Goal: Information Seeking & Learning: Learn about a topic

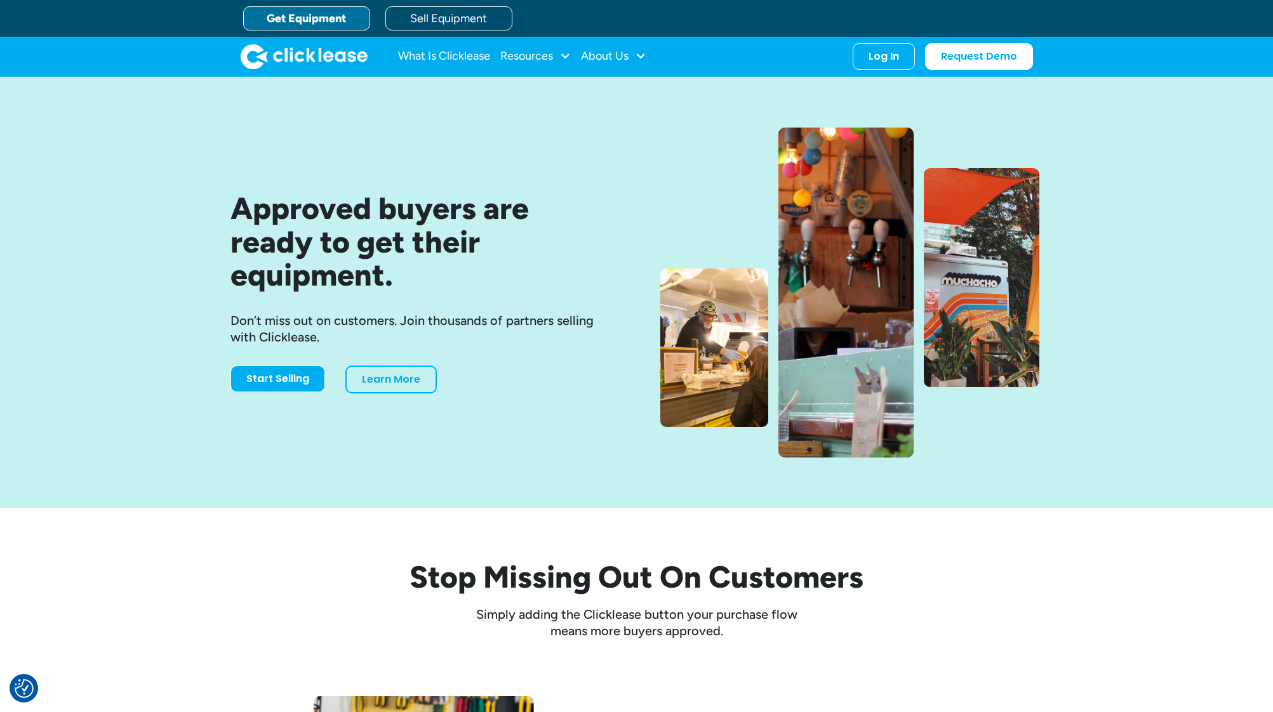
click at [339, 19] on link "Get Equipment" at bounding box center [306, 18] width 127 height 24
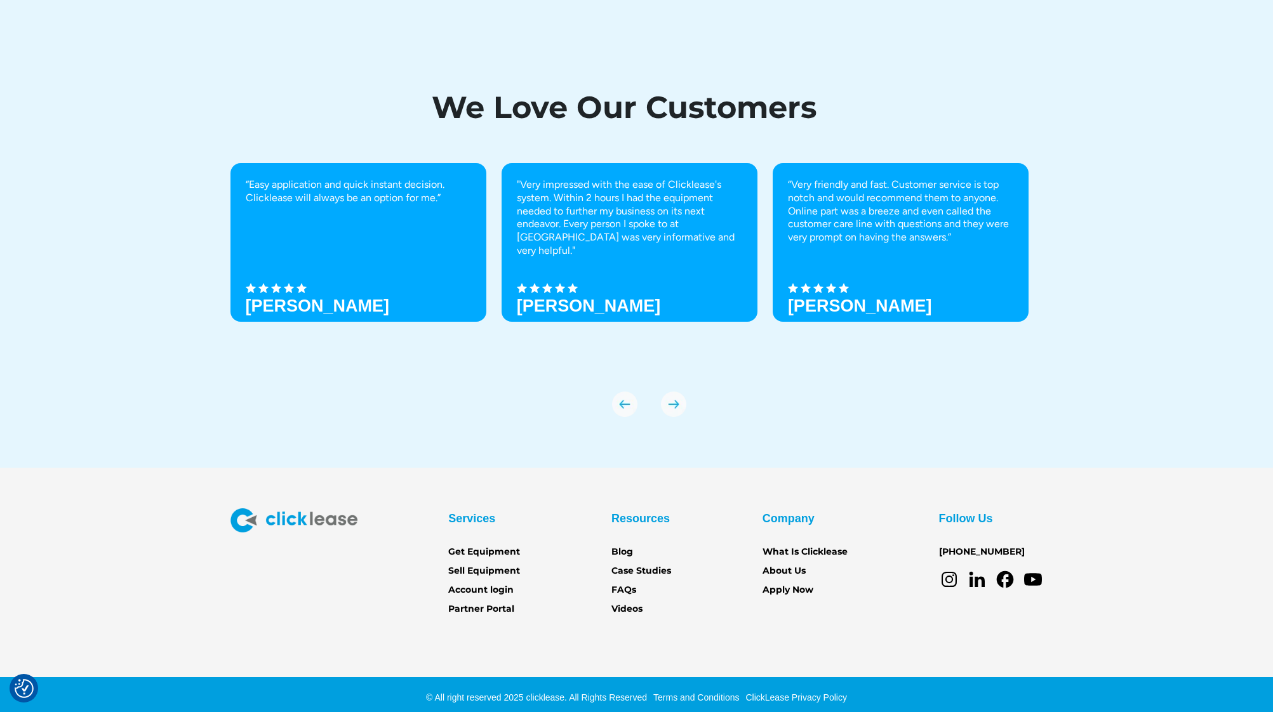
scroll to position [4310, 0]
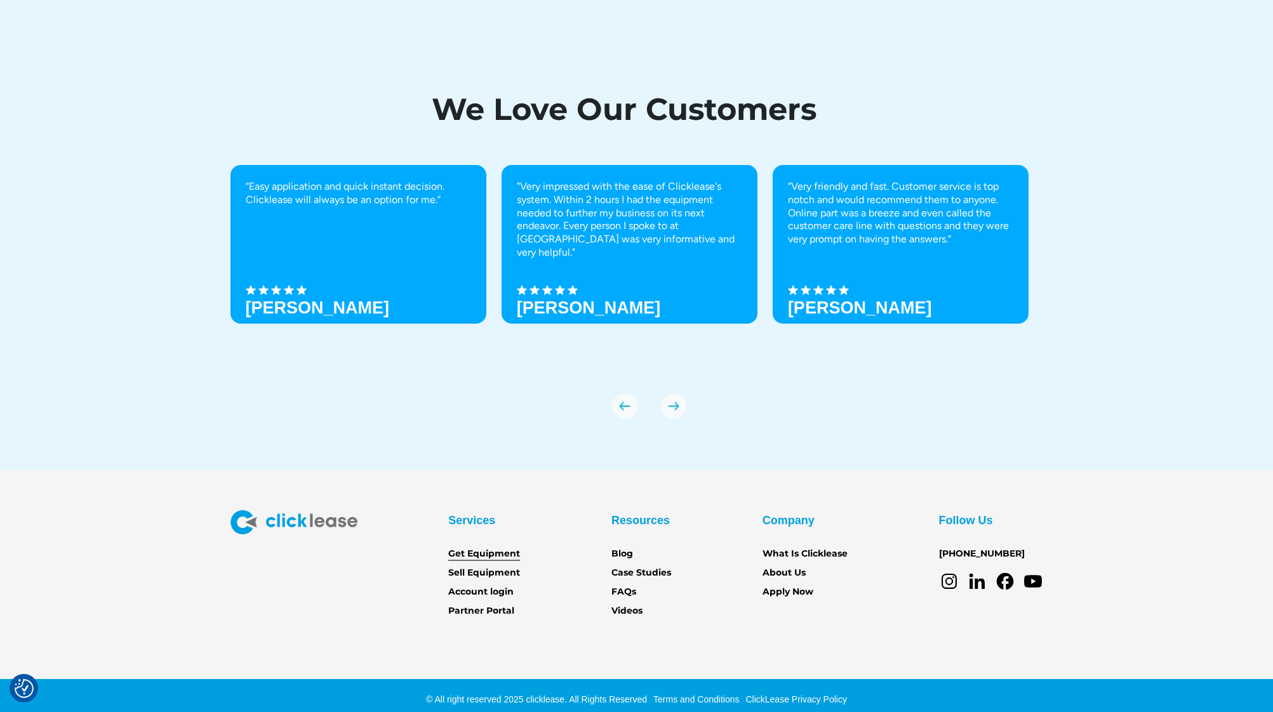
click at [493, 547] on link "Get Equipment" at bounding box center [484, 554] width 72 height 14
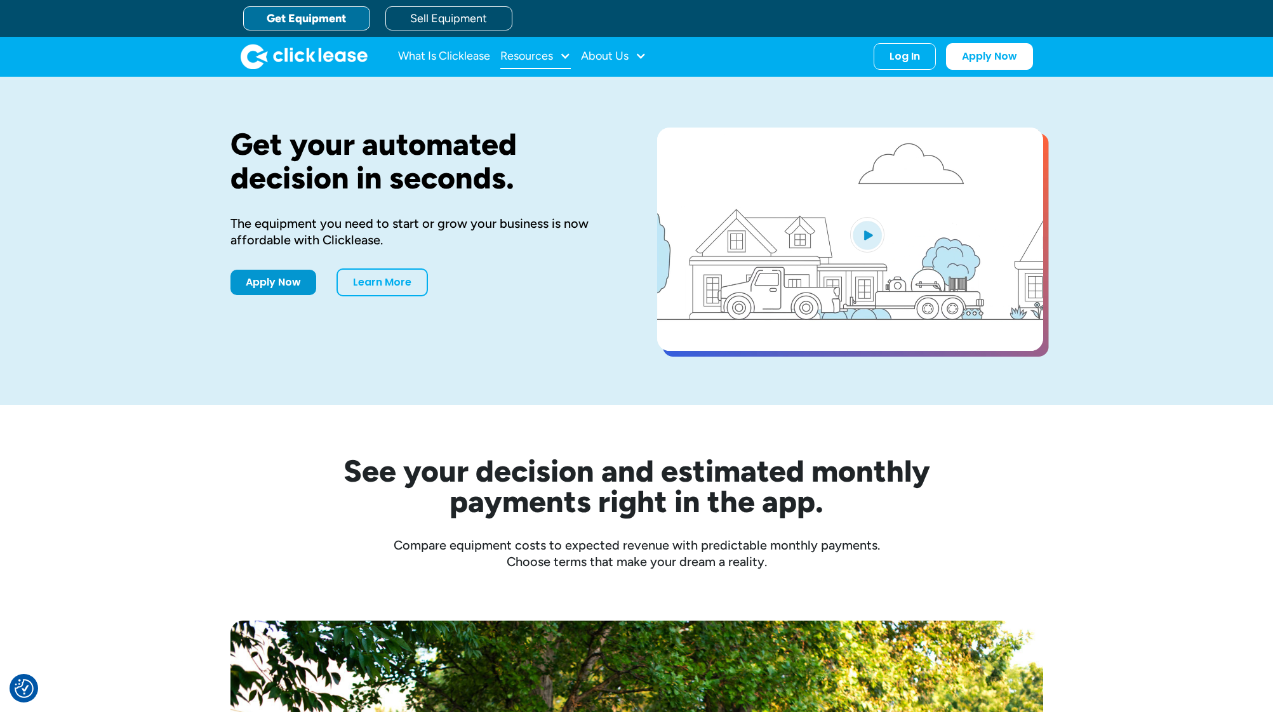
click at [559, 56] on div "Resources" at bounding box center [535, 56] width 70 height 25
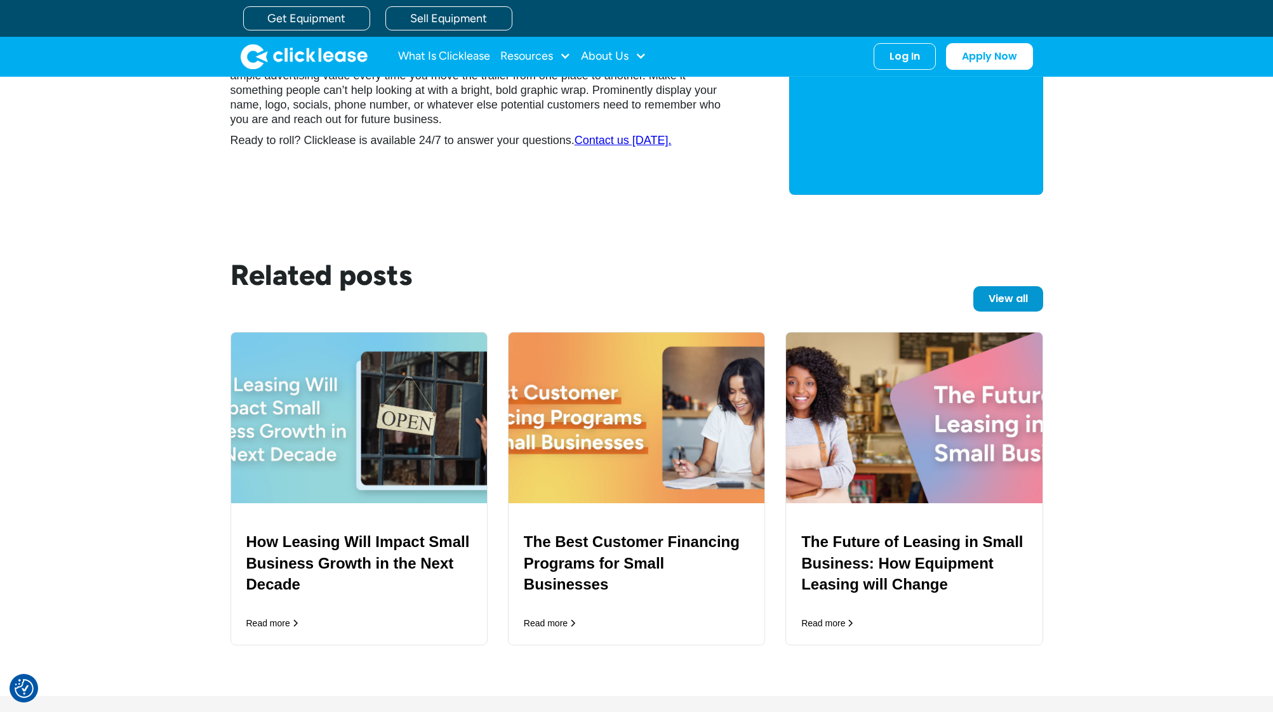
scroll to position [1508, 0]
